Goal: Navigation & Orientation: Find specific page/section

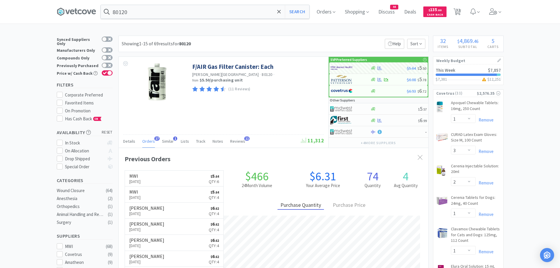
select select "1"
select select "3"
select select "2"
select select "1"
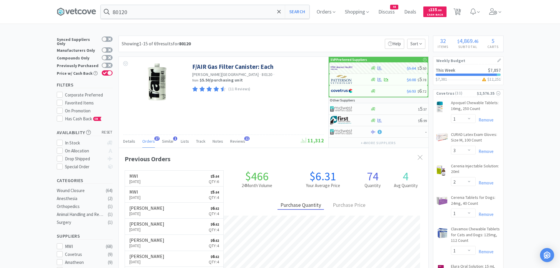
select select "2"
select select "1"
select select "2"
select select "3"
select select "2"
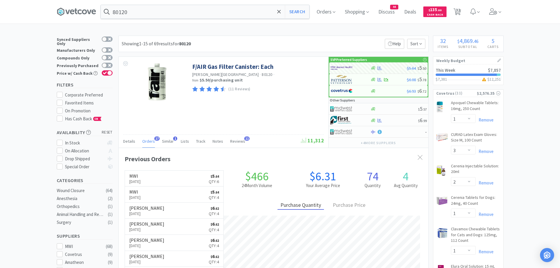
select select "2"
select select "1"
select select "6"
select select "1"
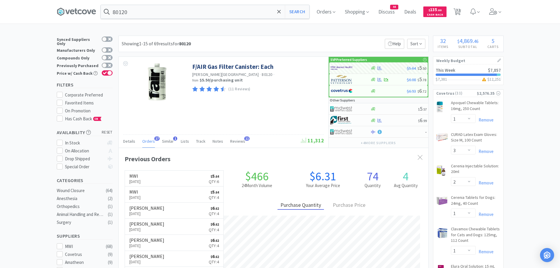
select select "1"
select select "4"
select select "2"
select select "4"
select select "50"
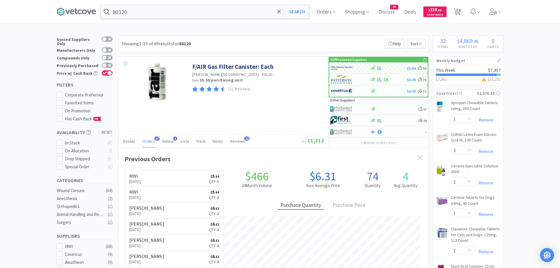
select select "100"
select select "6"
select select "2"
select select "1"
select select "2"
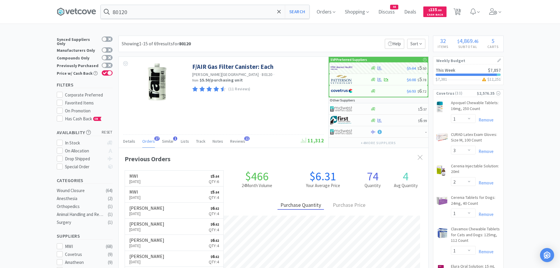
select select "1"
select select "5"
select select "2"
select select "1"
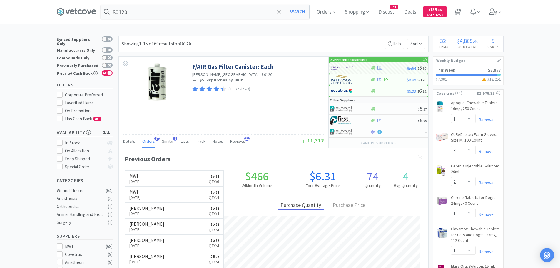
select select "1"
select select "2"
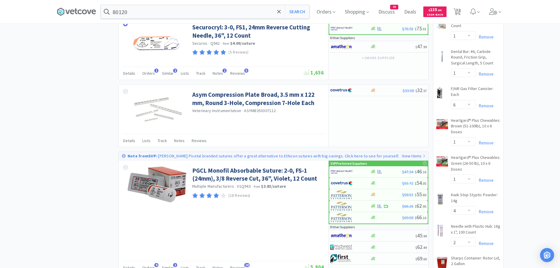
scroll to position [157, 309]
click at [501, 14] on icon at bounding box center [499, 11] width 3 height 5
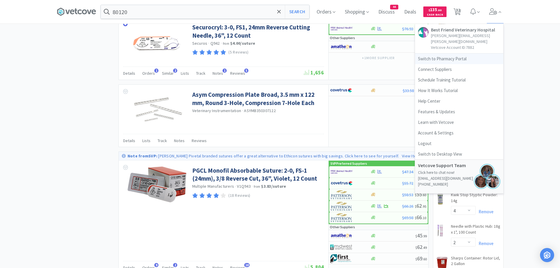
click at [435, 55] on link "Switch to Pharmacy Portal" at bounding box center [459, 58] width 88 height 11
